Goal: Navigation & Orientation: Find specific page/section

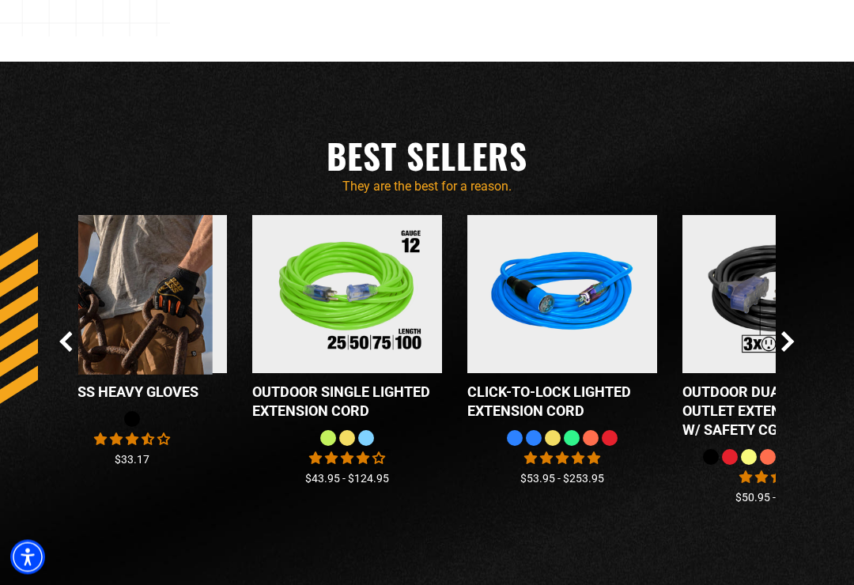
scroll to position [1234, 0]
click at [791, 351] on icon "Next Slide" at bounding box center [787, 342] width 9 height 18
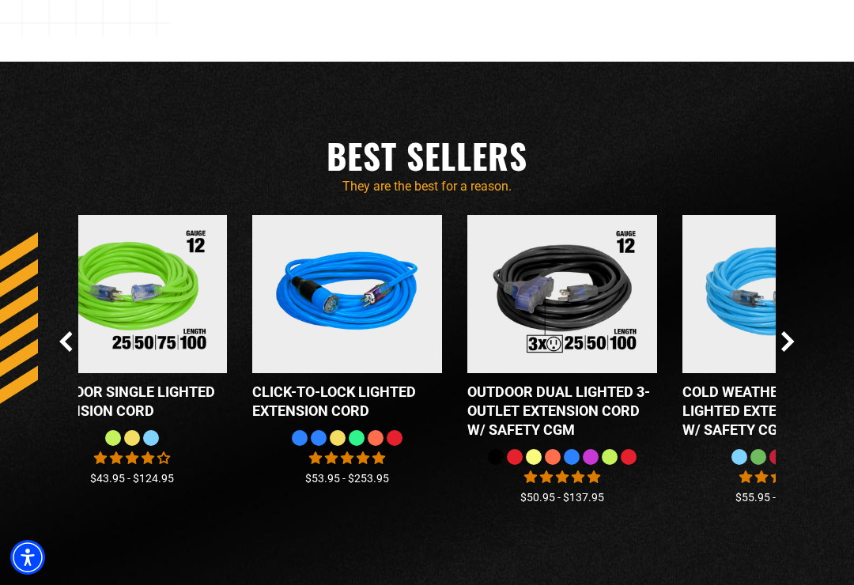
click at [787, 351] on icon "Next Slide" at bounding box center [787, 342] width 9 height 18
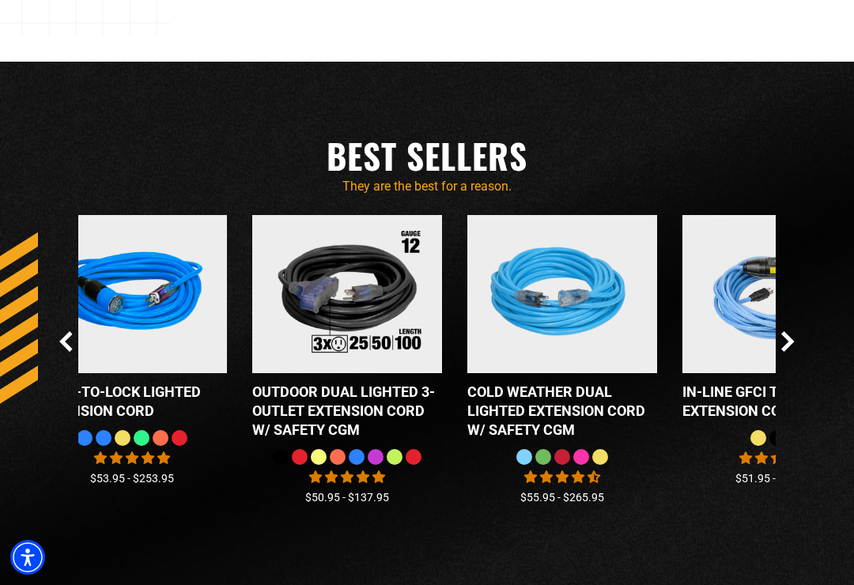
click at [787, 351] on icon "Next Slide" at bounding box center [787, 342] width 9 height 18
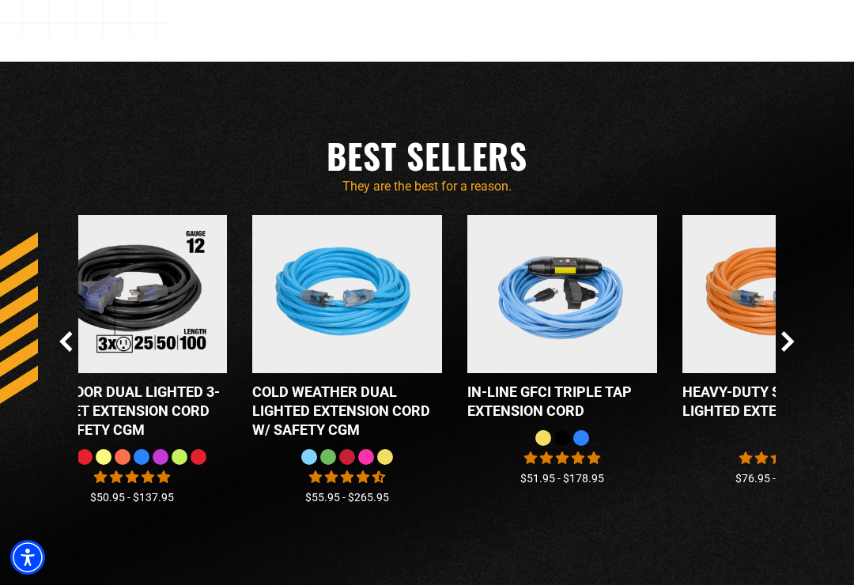
click at [787, 352] on icon "Next Slide" at bounding box center [787, 341] width 13 height 21
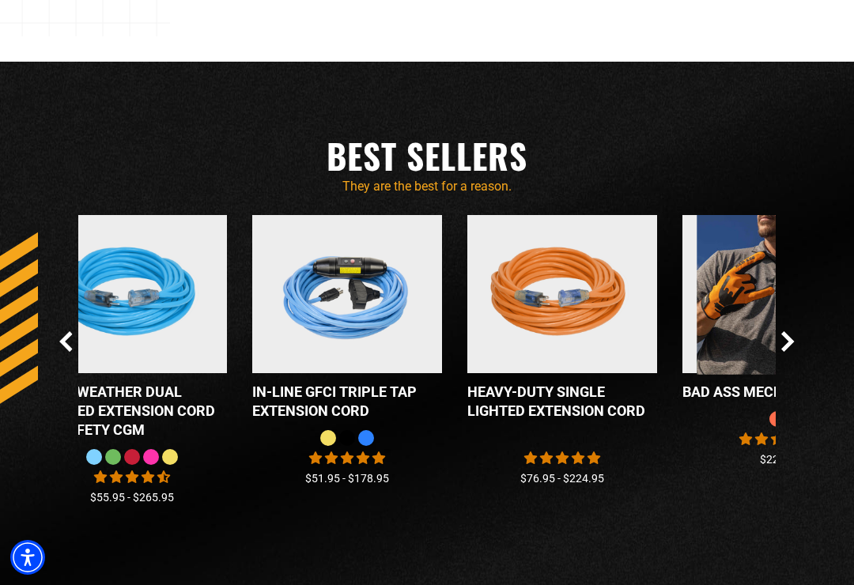
click at [787, 352] on icon "Next Slide" at bounding box center [787, 341] width 13 height 21
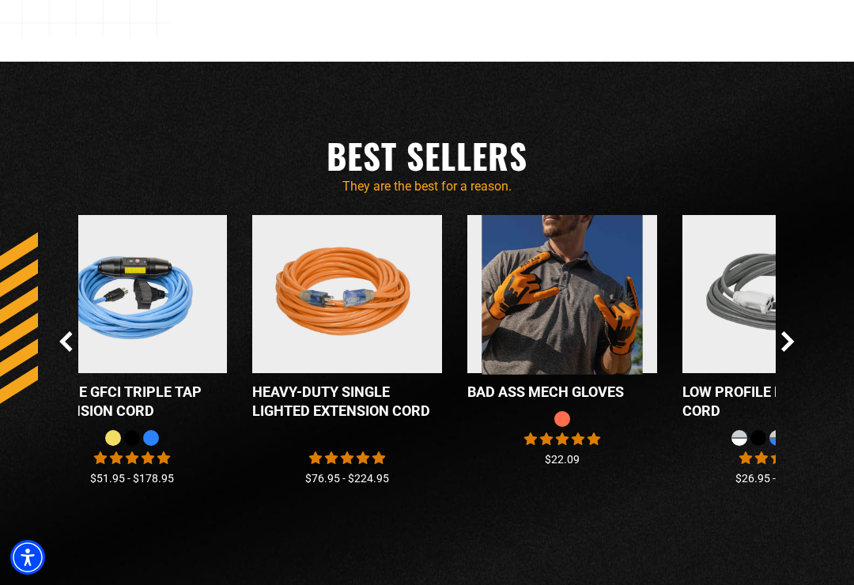
click at [787, 352] on icon "Next Slide" at bounding box center [787, 341] width 13 height 21
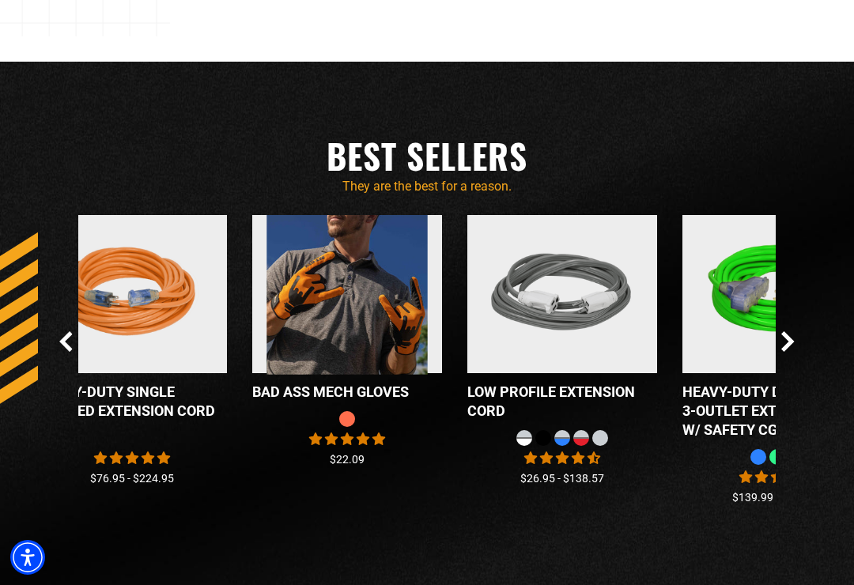
click at [789, 351] on icon "Next Slide" at bounding box center [787, 342] width 9 height 18
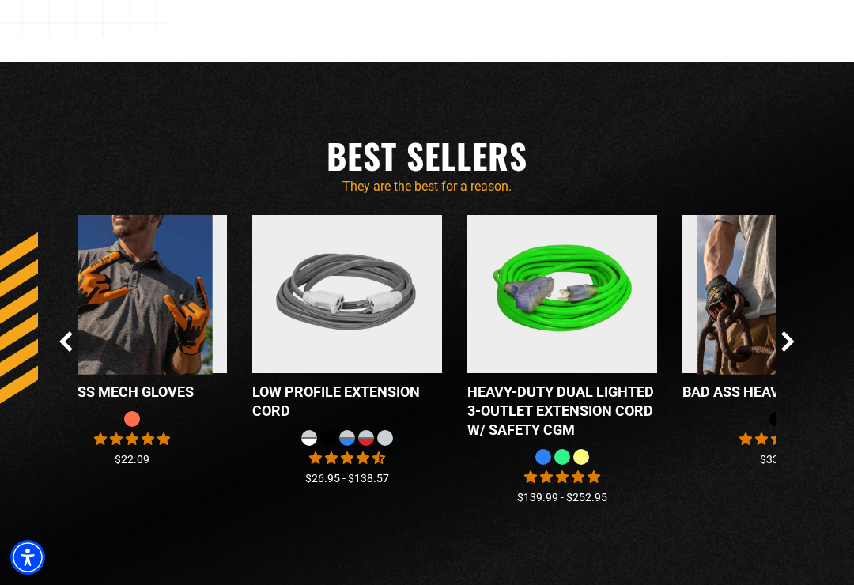
click at [787, 352] on icon "Next Slide" at bounding box center [787, 341] width 13 height 21
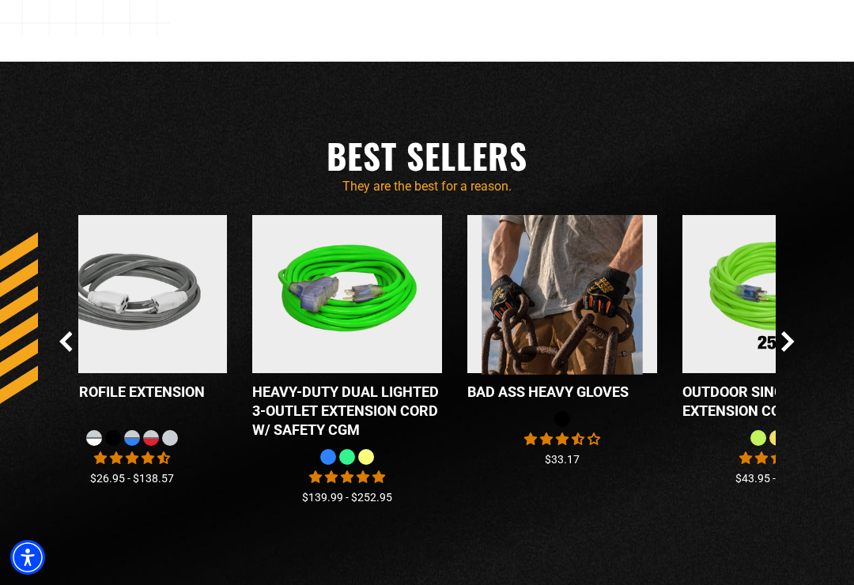
click at [789, 351] on icon "Next Slide" at bounding box center [787, 342] width 9 height 18
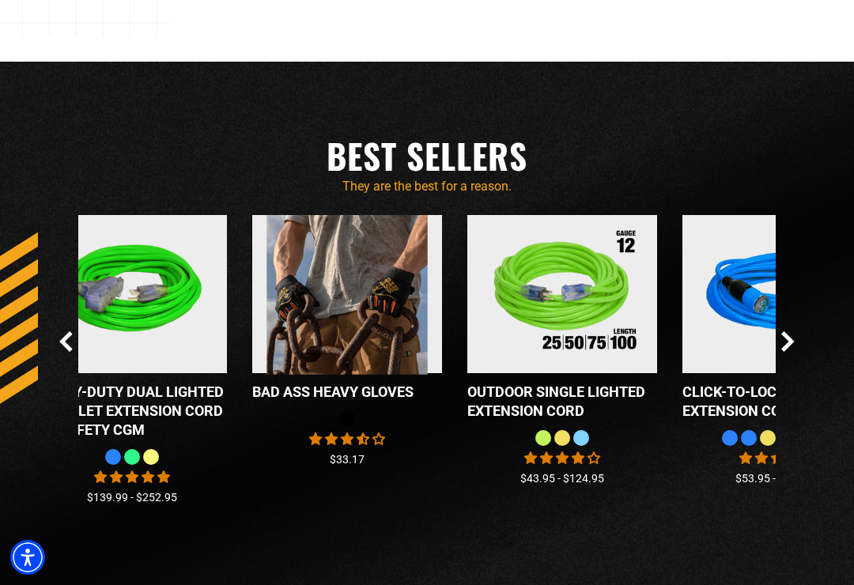
click at [787, 351] on icon "Next Slide" at bounding box center [787, 342] width 9 height 18
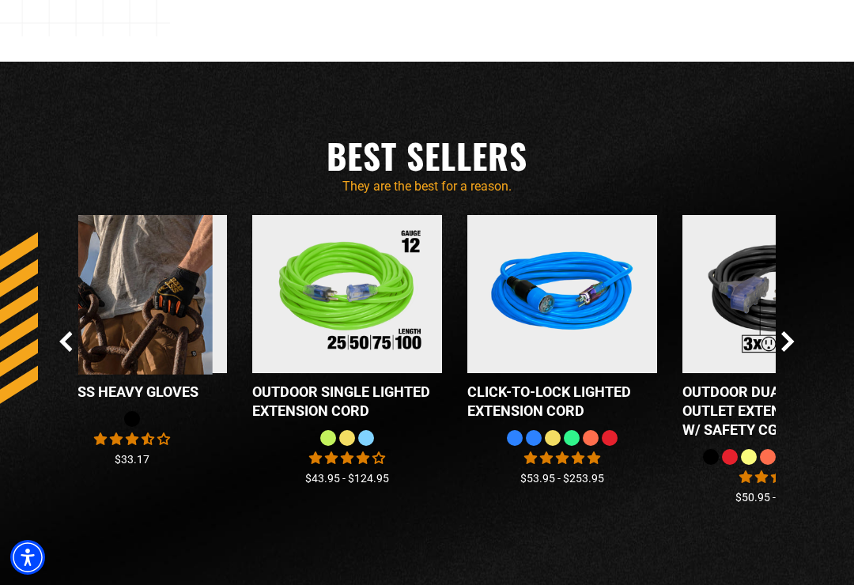
click at [787, 351] on icon "Next Slide" at bounding box center [787, 342] width 9 height 18
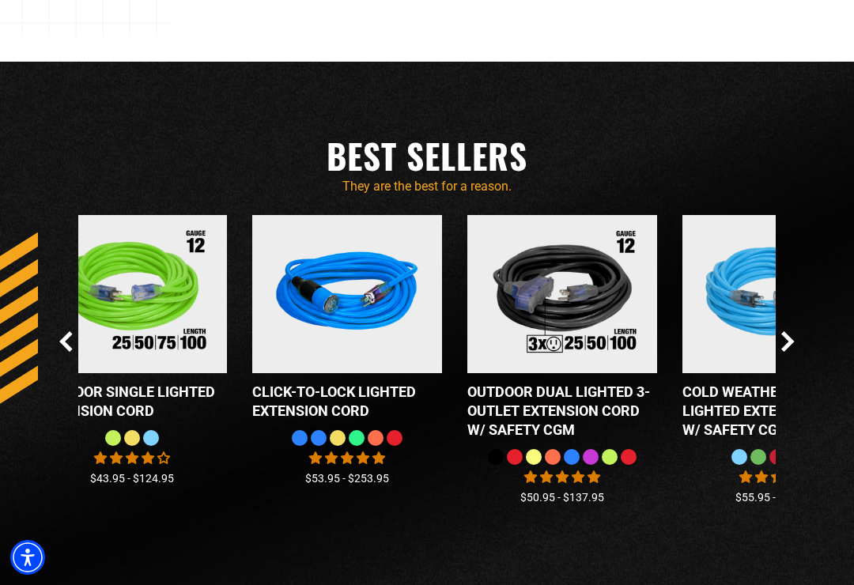
click at [787, 351] on icon "Next Slide" at bounding box center [787, 342] width 9 height 18
click at [789, 351] on icon "Next Slide" at bounding box center [787, 342] width 9 height 18
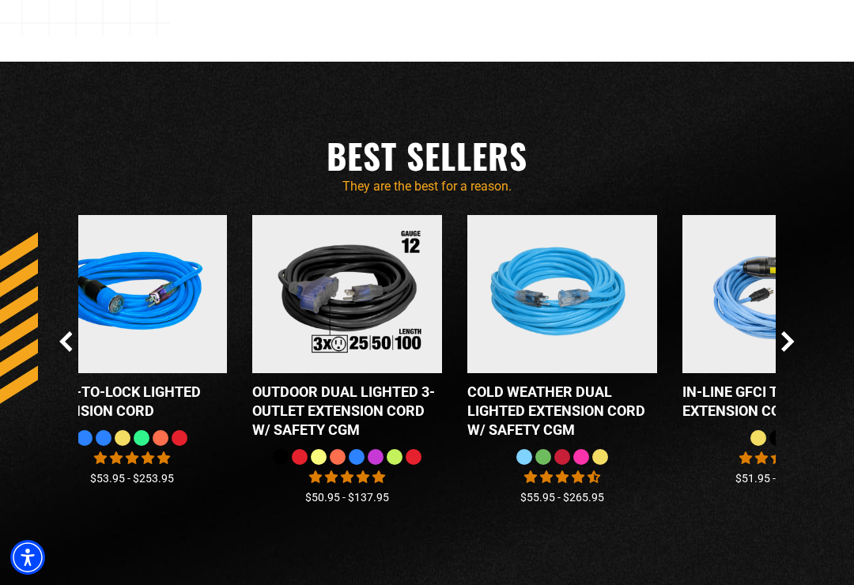
click at [790, 351] on icon "Next Slide" at bounding box center [787, 342] width 9 height 18
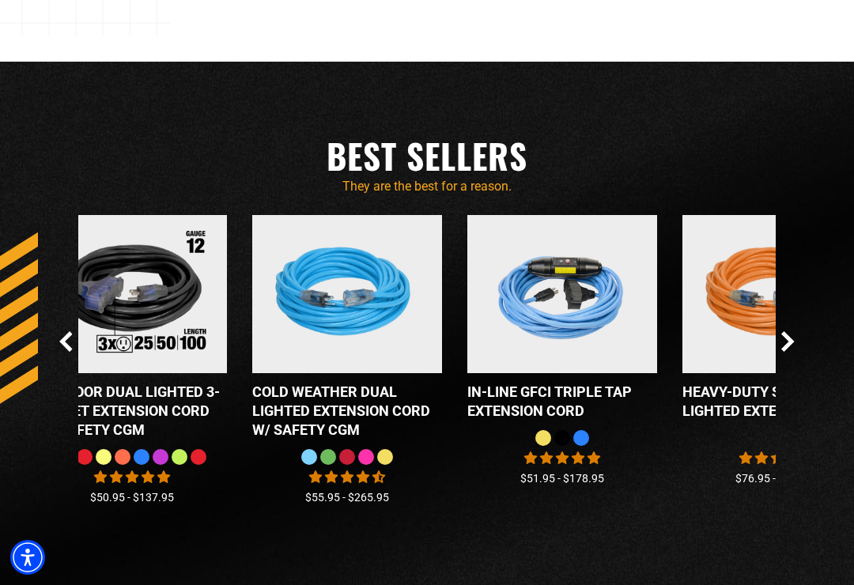
click at [788, 351] on icon "Next Slide" at bounding box center [787, 342] width 9 height 18
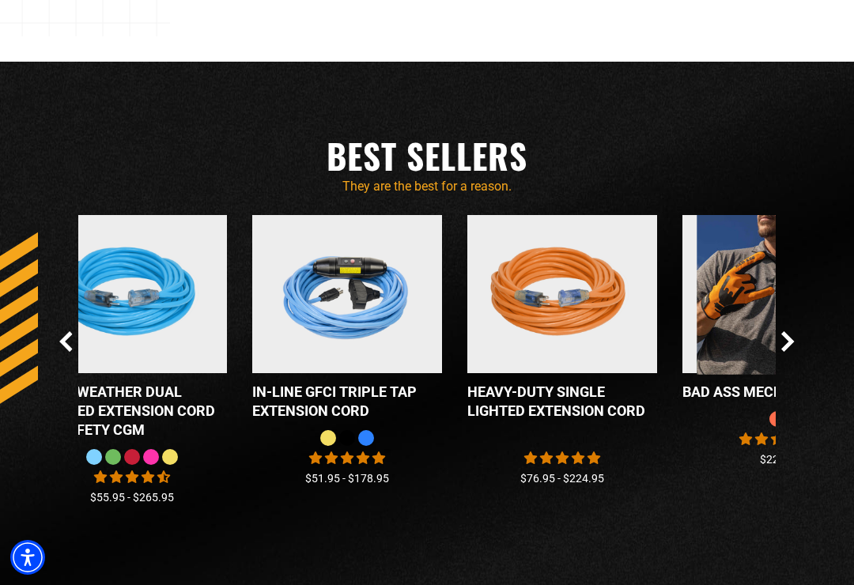
click at [785, 352] on icon "Next Slide" at bounding box center [787, 341] width 13 height 21
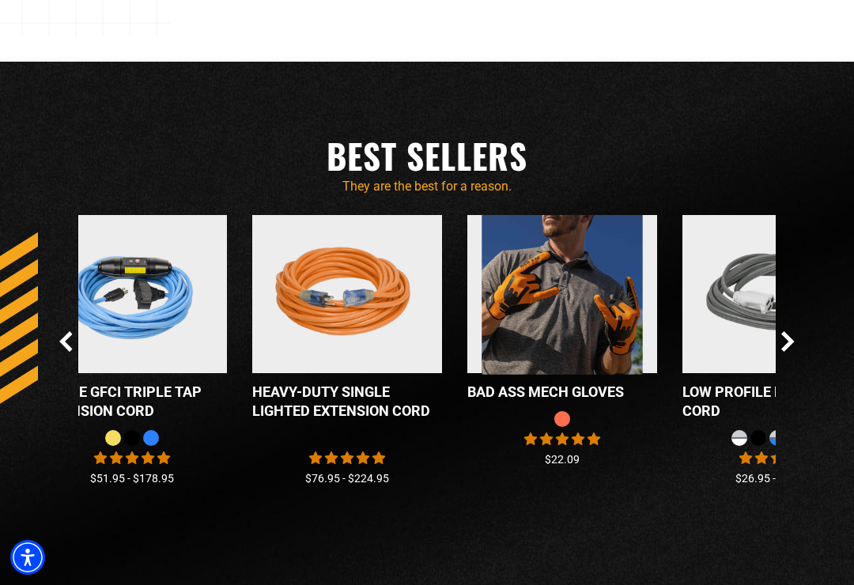
click at [786, 351] on icon "Next Slide" at bounding box center [787, 342] width 9 height 18
click at [789, 352] on icon "Next Slide" at bounding box center [787, 341] width 13 height 21
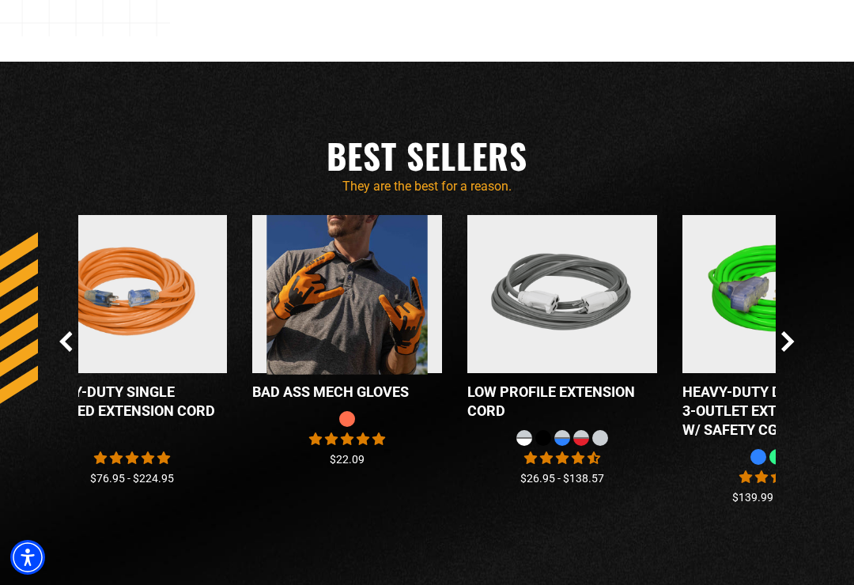
click at [791, 351] on icon "Next Slide" at bounding box center [787, 342] width 9 height 18
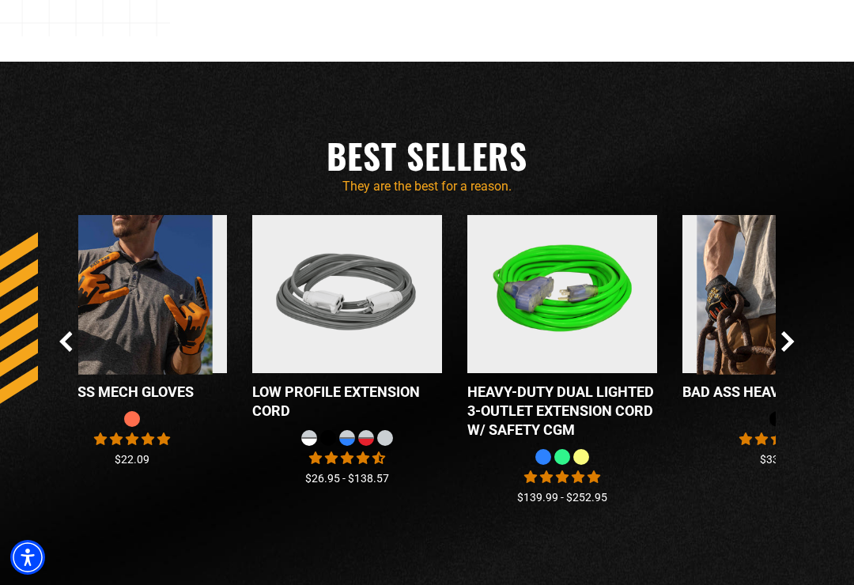
click at [790, 352] on icon "Next Slide" at bounding box center [787, 341] width 13 height 21
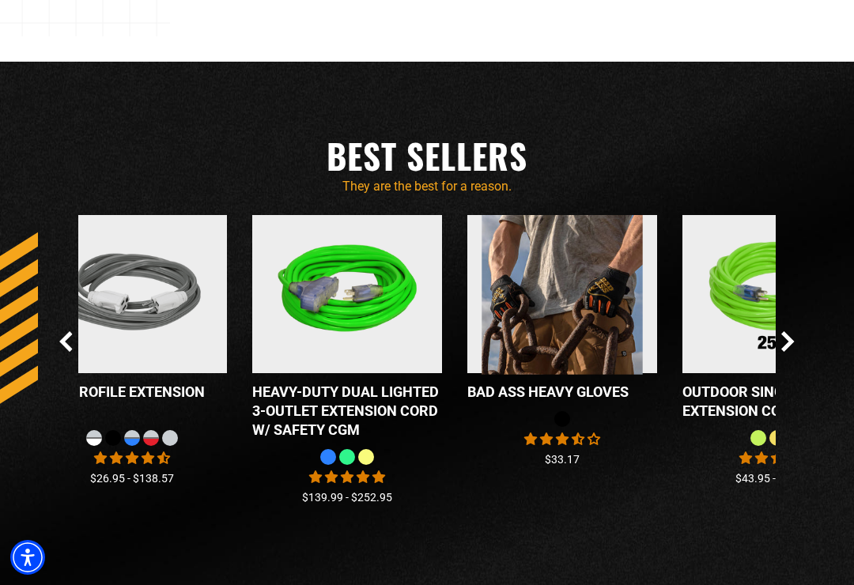
click at [785, 351] on icon "Next Slide" at bounding box center [787, 342] width 9 height 18
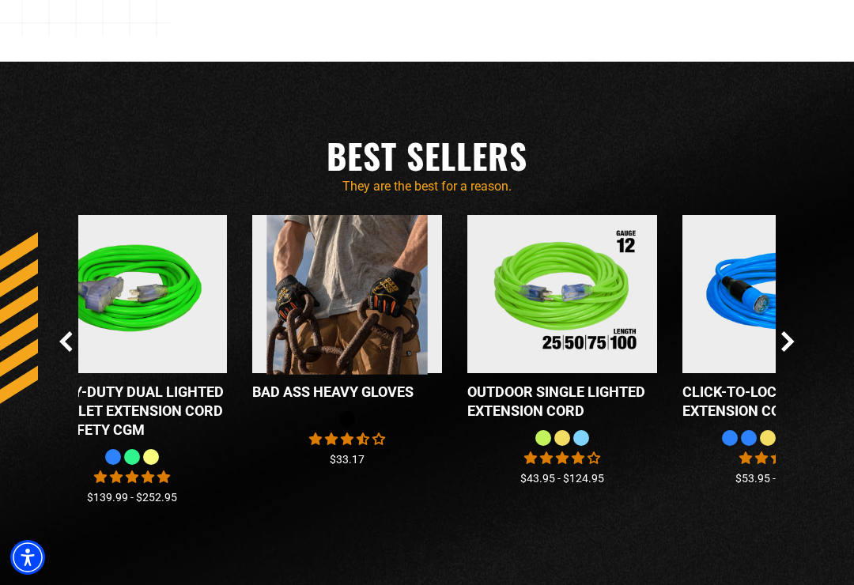
click at [785, 352] on icon "Next Slide" at bounding box center [787, 341] width 13 height 21
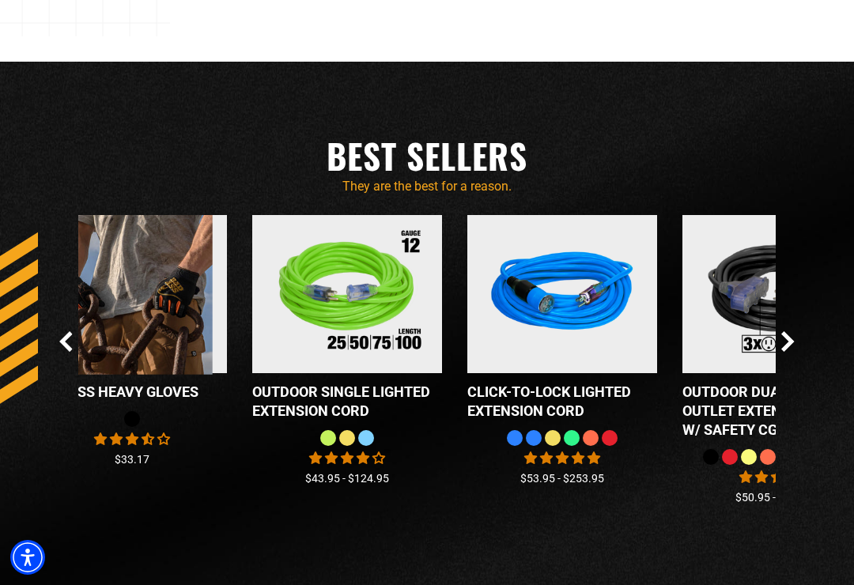
click at [783, 352] on icon "Next Slide" at bounding box center [787, 341] width 13 height 21
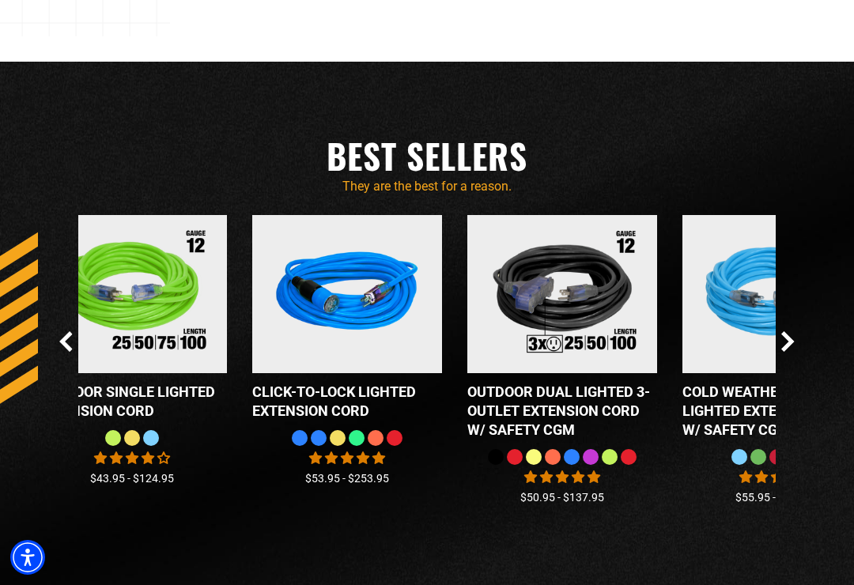
click at [786, 351] on icon "Next Slide" at bounding box center [787, 342] width 9 height 18
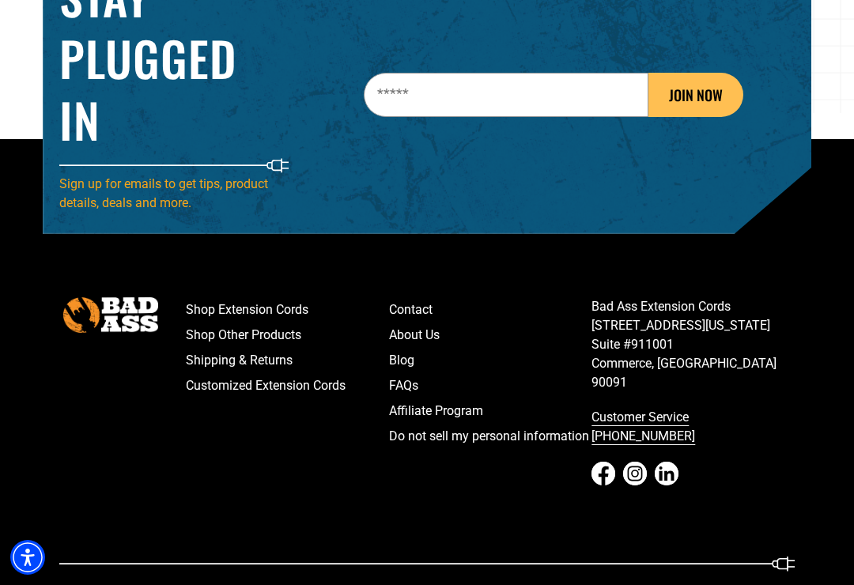
scroll to position [2353, 0]
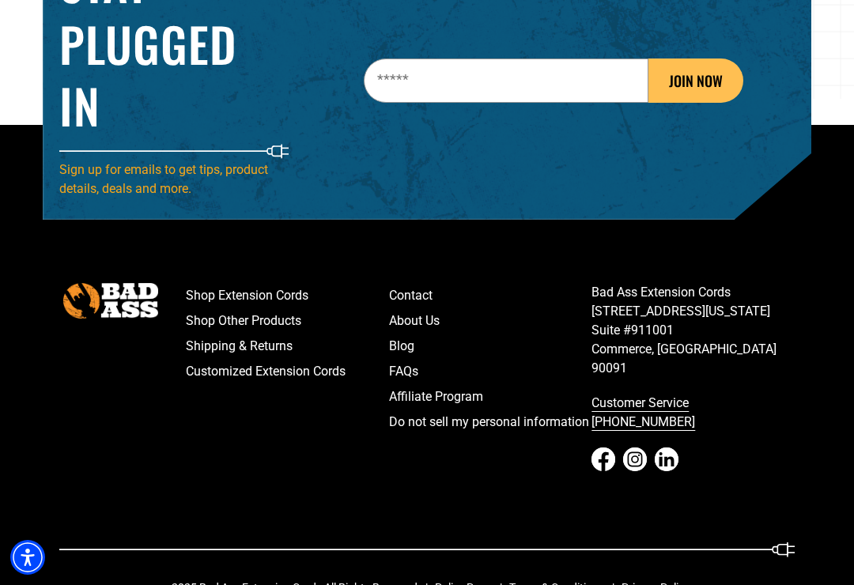
click at [330, 384] on link "Customized Extension Cords" at bounding box center [287, 371] width 203 height 25
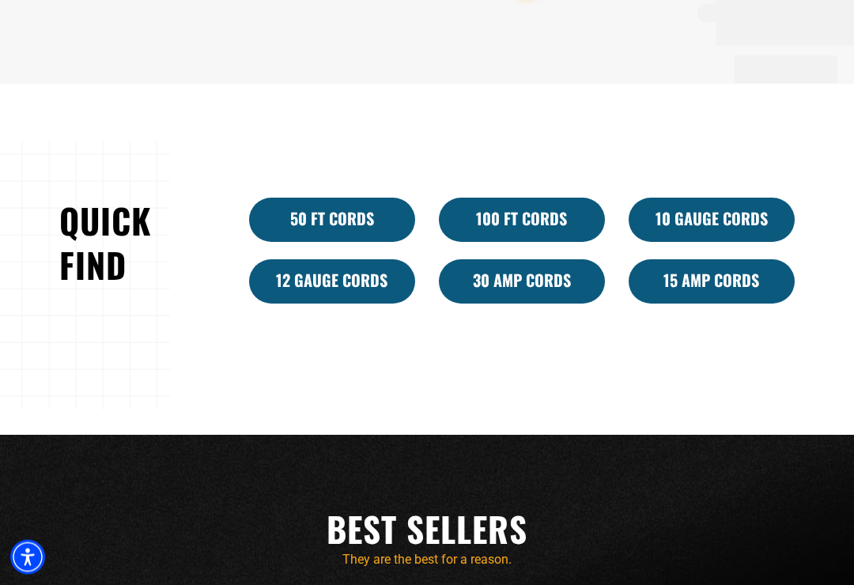
scroll to position [838, 0]
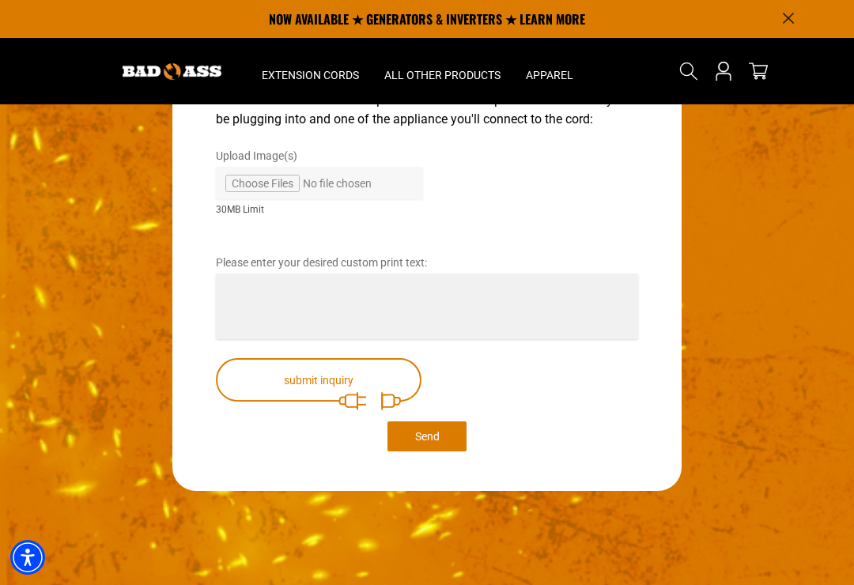
scroll to position [2812, 0]
